Goal: Information Seeking & Learning: Check status

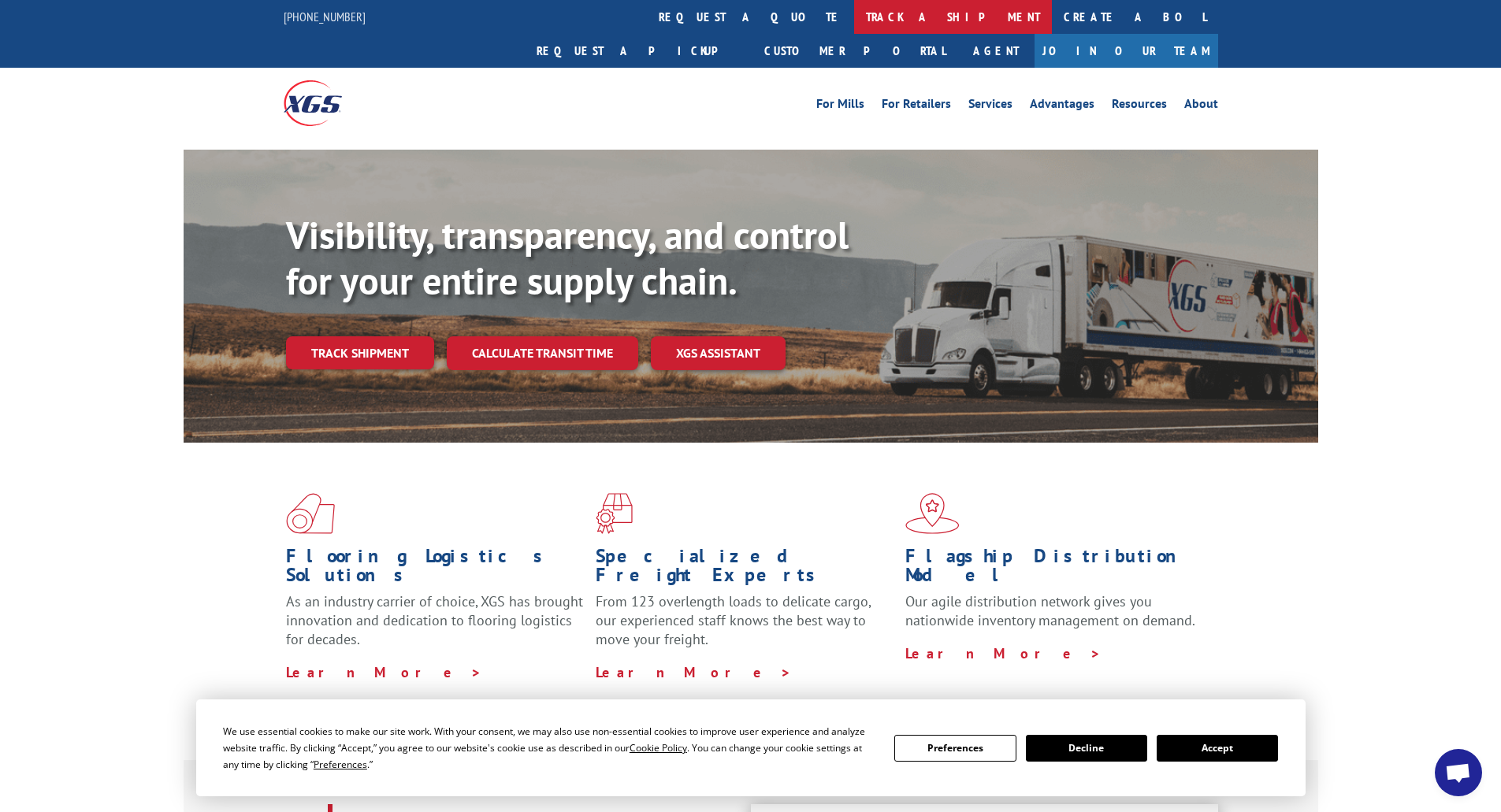
click at [854, 21] on link "track a shipment" at bounding box center [952, 17] width 197 height 34
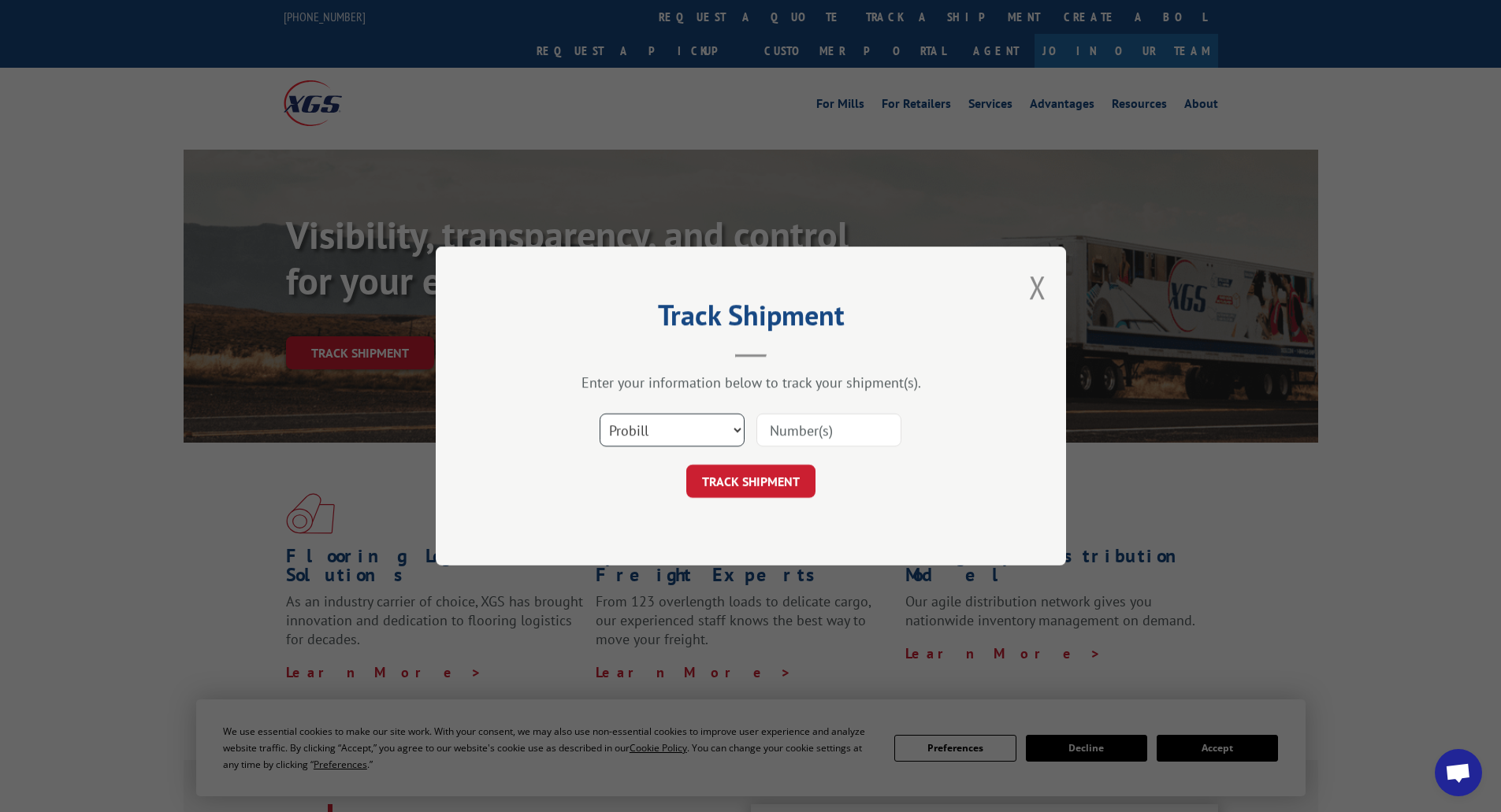
drag, startPoint x: 731, startPoint y: 426, endPoint x: 703, endPoint y: 444, distance: 33.3
click at [731, 426] on select "Select category... Probill BOL PO" at bounding box center [672, 430] width 145 height 33
select select "bol"
click at [600, 414] on select "Select category... Probill BOL PO" at bounding box center [672, 430] width 145 height 33
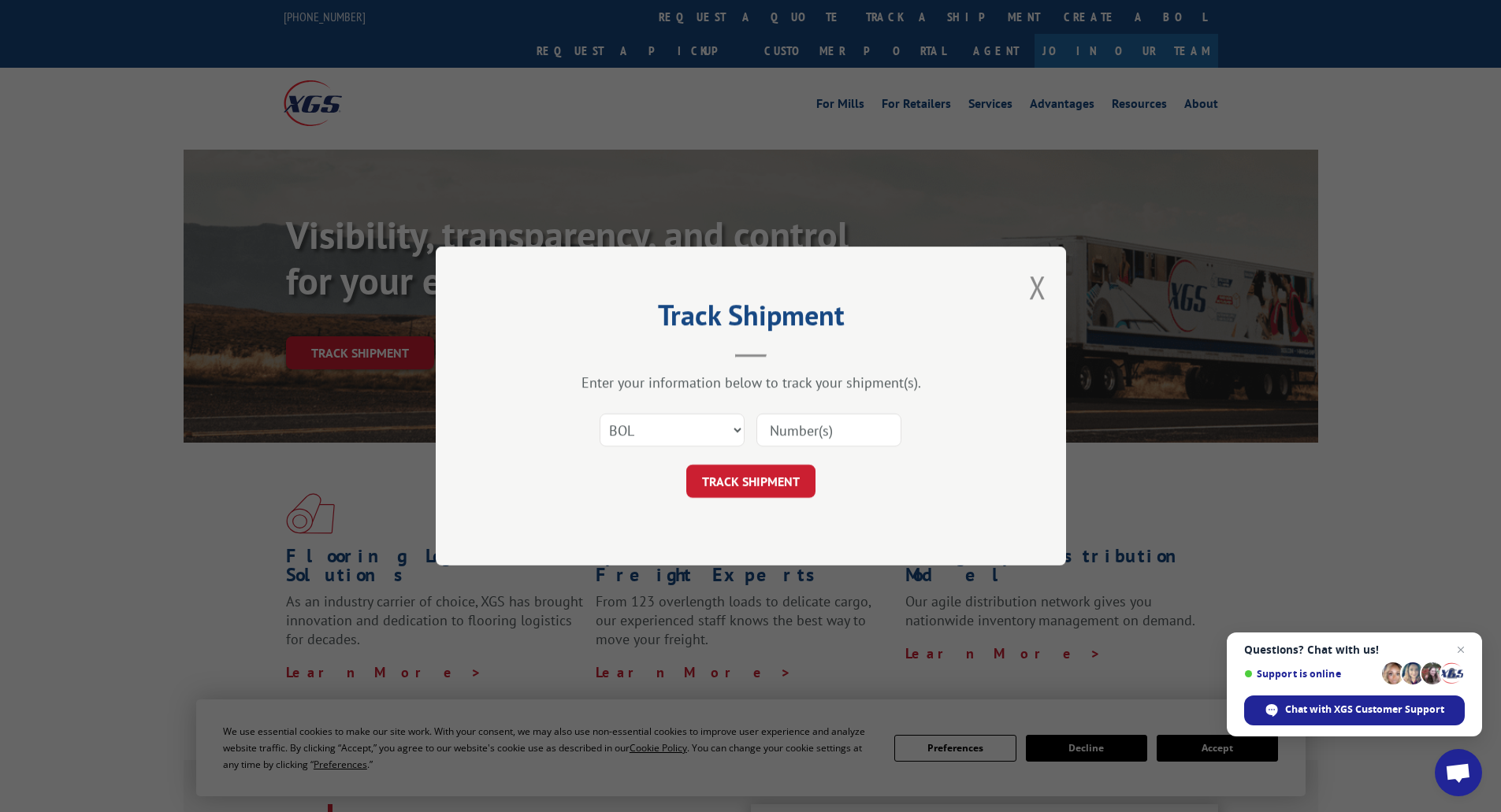
click at [831, 437] on input at bounding box center [829, 430] width 145 height 33
paste input "525932154"
type input "525932154"
click at [753, 467] on button "TRACK SHIPMENT" at bounding box center [751, 482] width 129 height 33
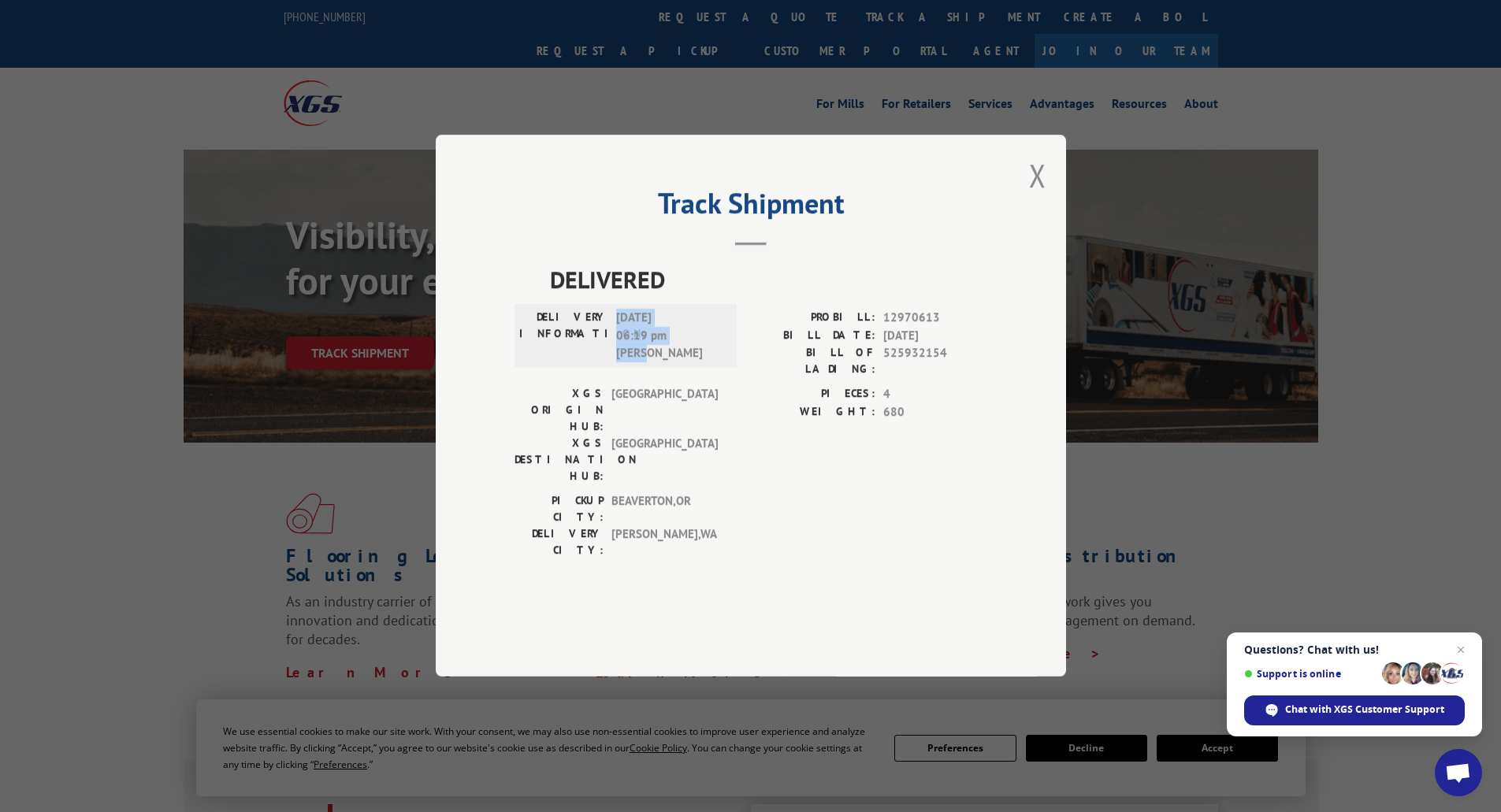
drag, startPoint x: 619, startPoint y: 362, endPoint x: 659, endPoint y: 399, distance: 54.5
click at [659, 363] on span "[DATE] 06:19 pm [PERSON_NAME]" at bounding box center [669, 336] width 107 height 54
click at [1039, 196] on button "Close modal" at bounding box center [1038, 175] width 17 height 42
